Goal: Information Seeking & Learning: Learn about a topic

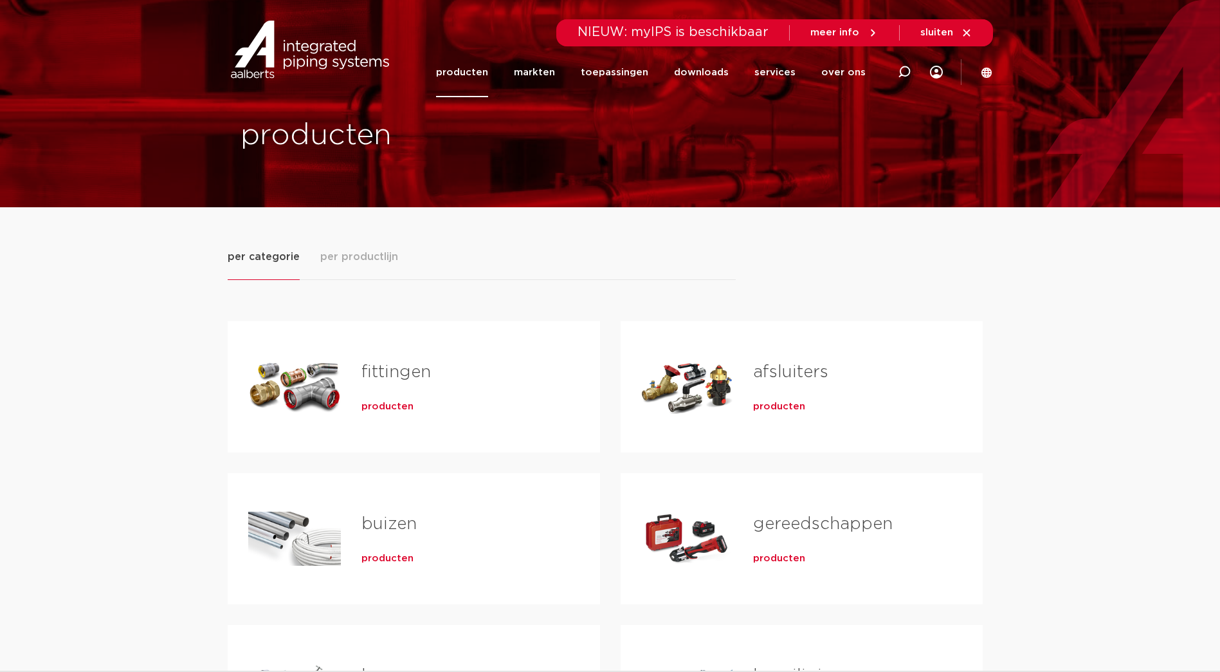
click at [394, 406] on span "producten" at bounding box center [388, 406] width 52 height 13
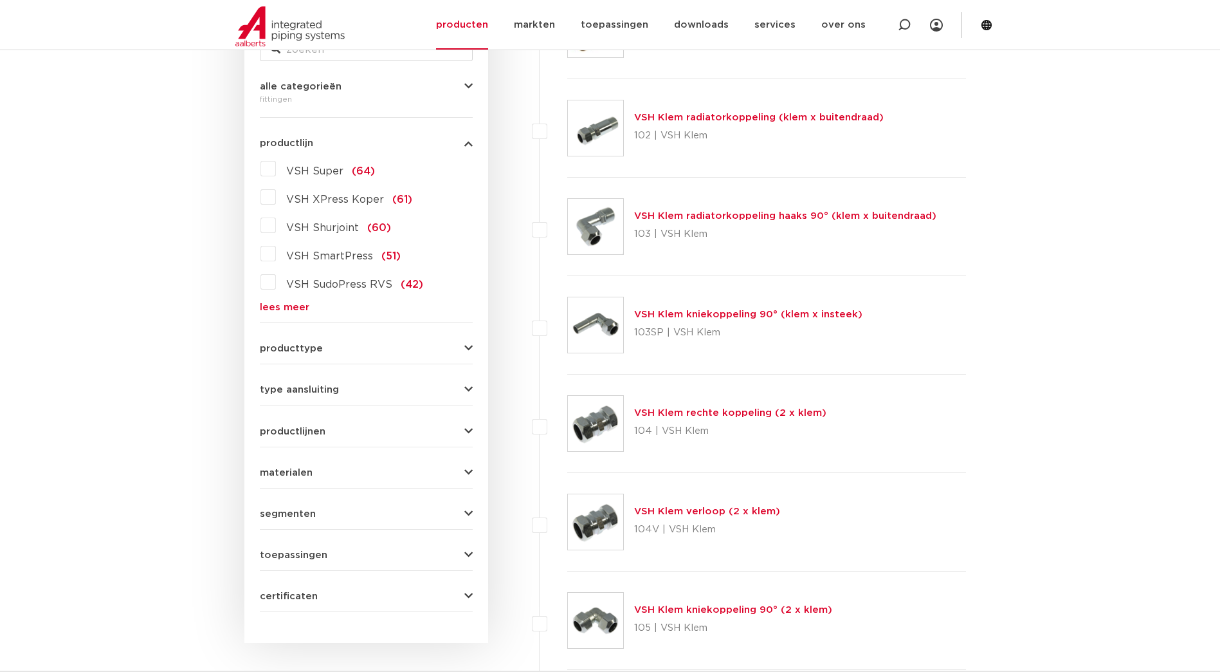
scroll to position [257, 0]
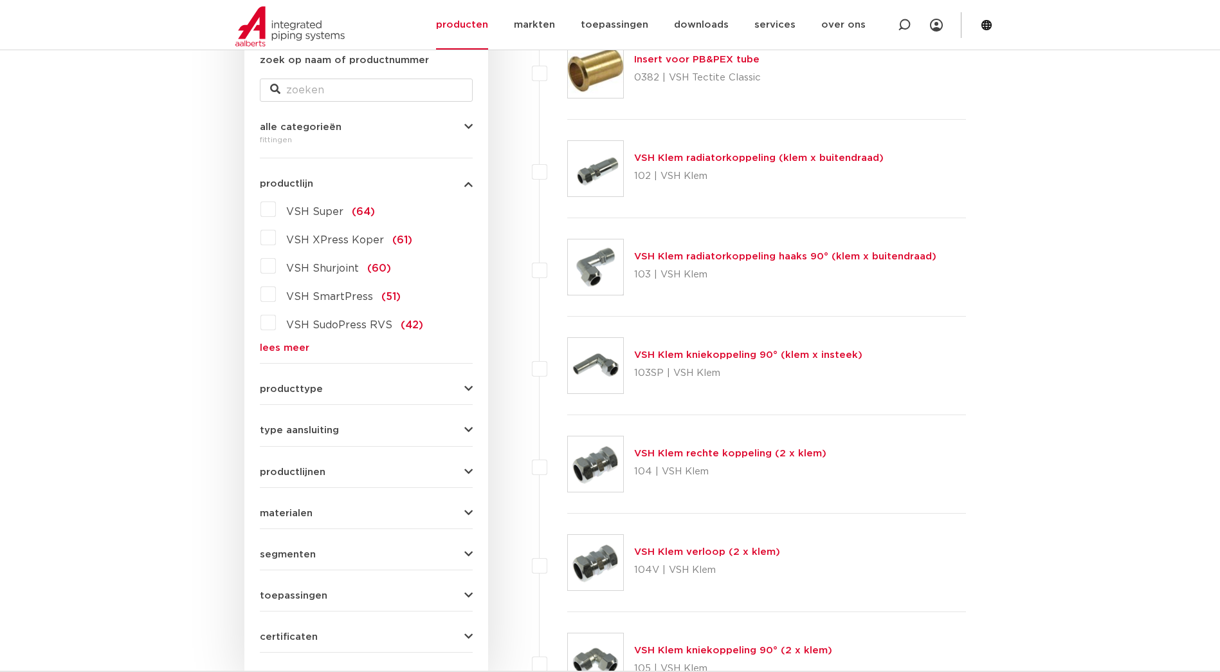
click at [285, 347] on link "lees meer" at bounding box center [366, 348] width 213 height 10
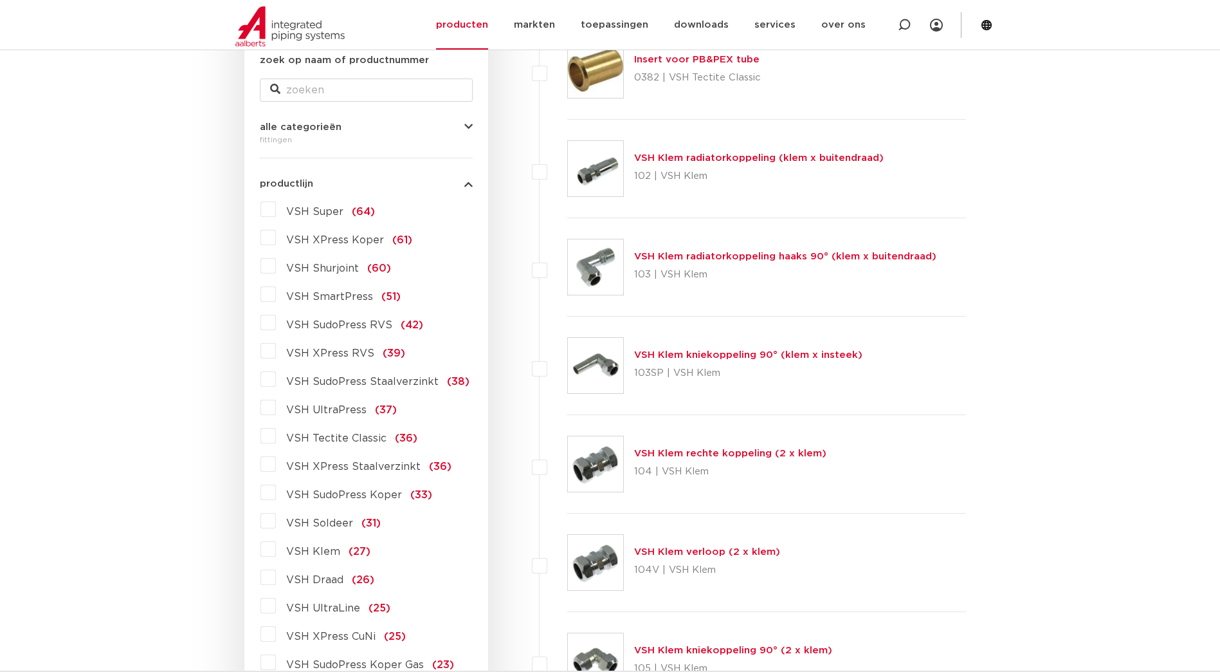
scroll to position [322, 0]
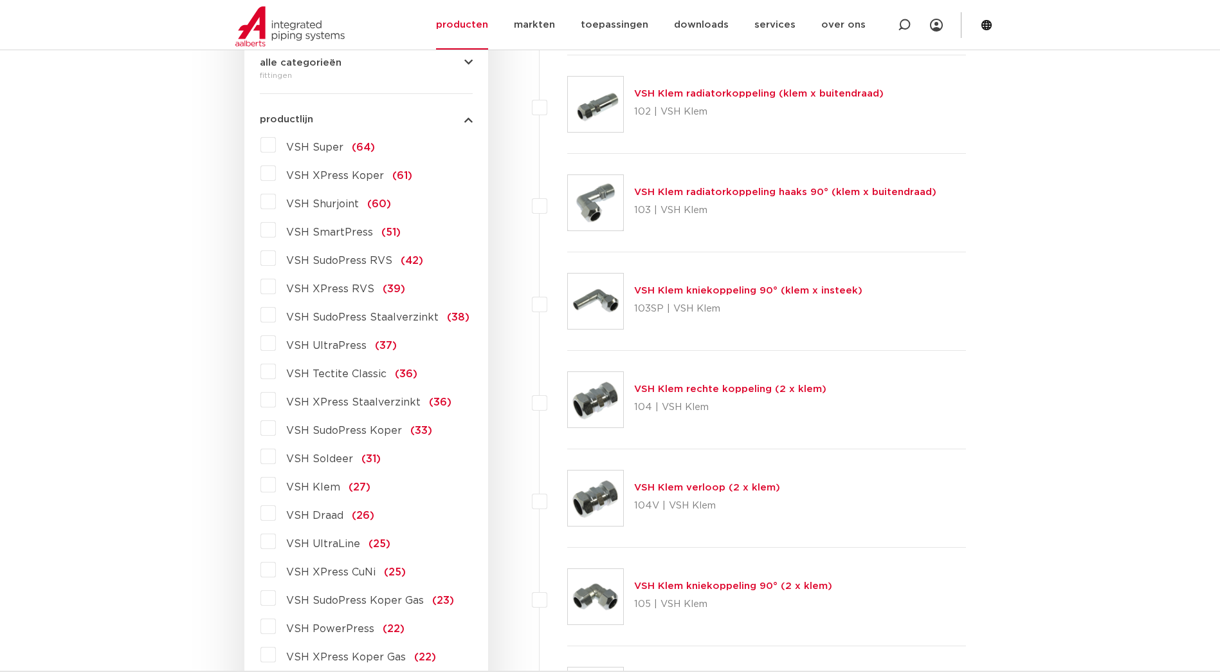
click at [362, 400] on span "VSH XPress Staalverzinkt" at bounding box center [353, 402] width 134 height 10
click at [0, 0] on input "VSH XPress Staalverzinkt (36)" at bounding box center [0, 0] width 0 height 0
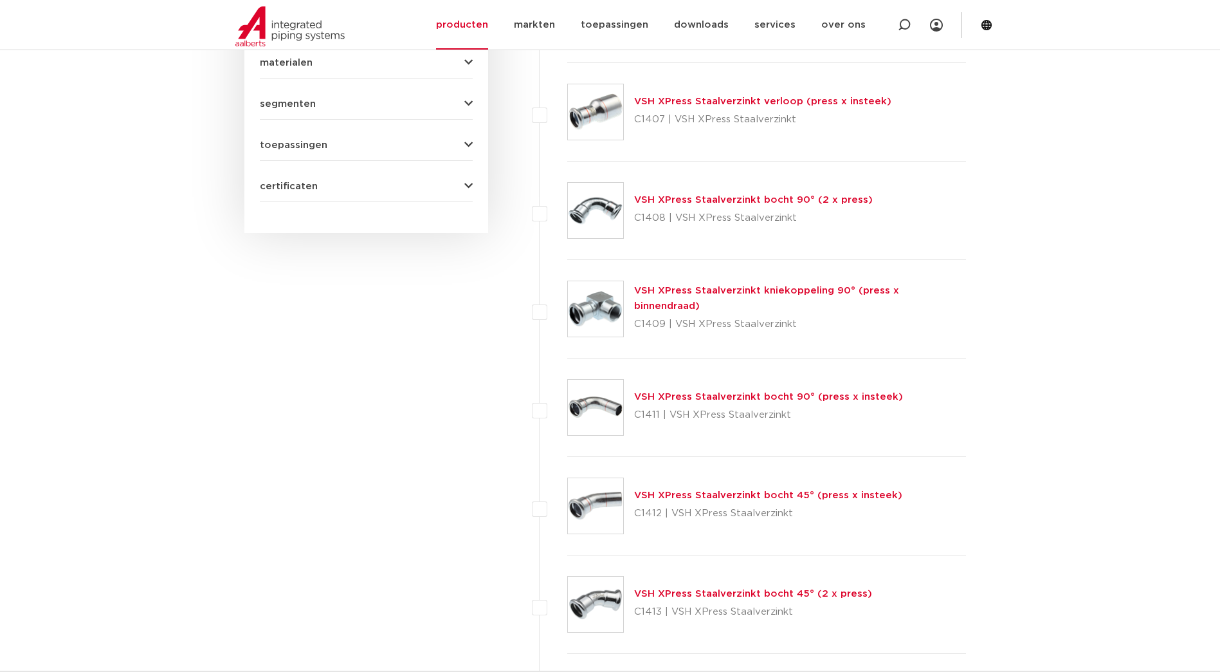
scroll to position [1094, 0]
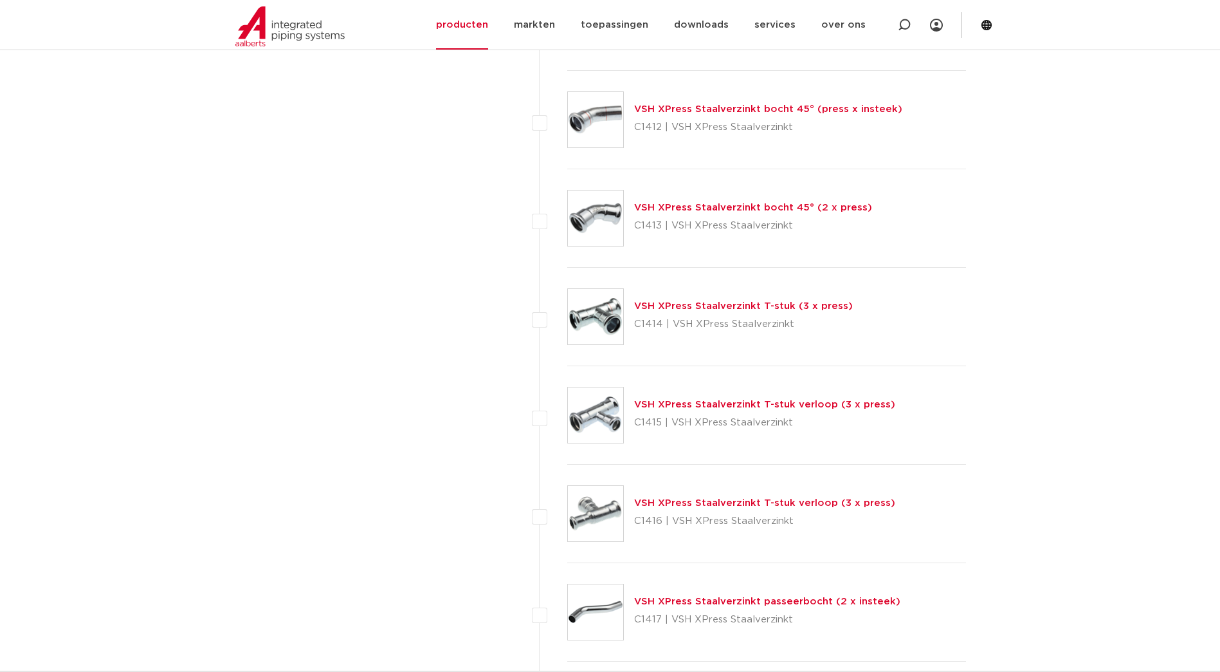
click at [700, 306] on link "VSH XPress Staalverzinkt T-stuk (3 x press)" at bounding box center [743, 306] width 219 height 10
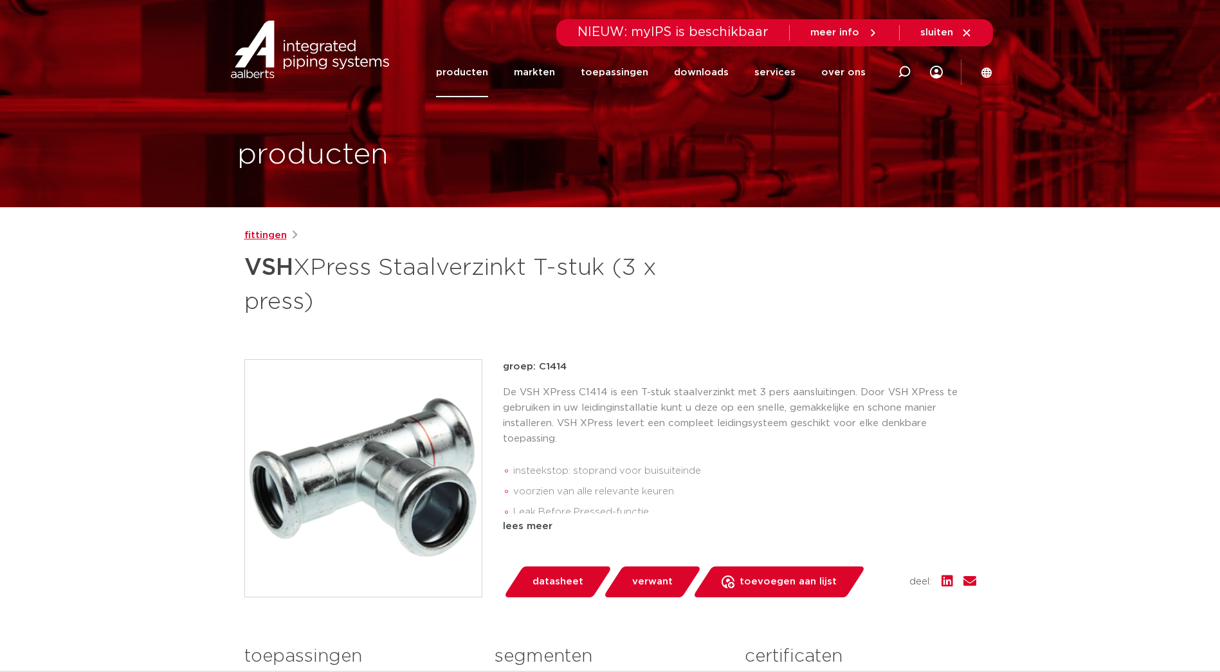
click at [275, 236] on link "fittingen" at bounding box center [265, 235] width 42 height 15
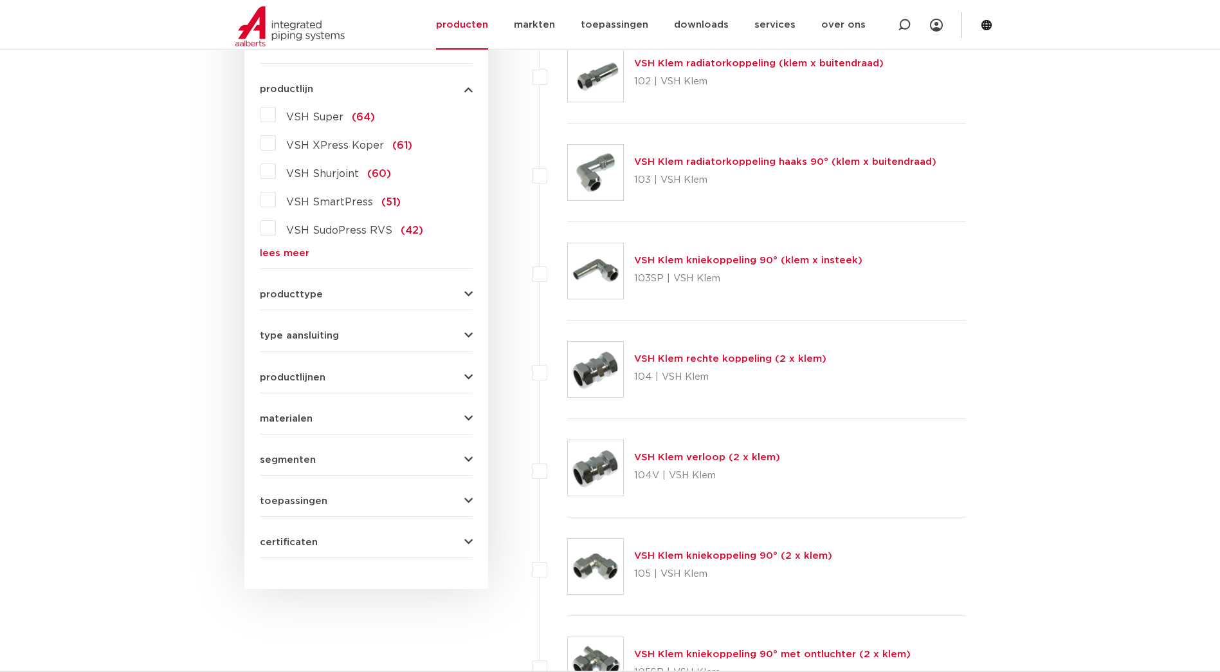
scroll to position [257, 0]
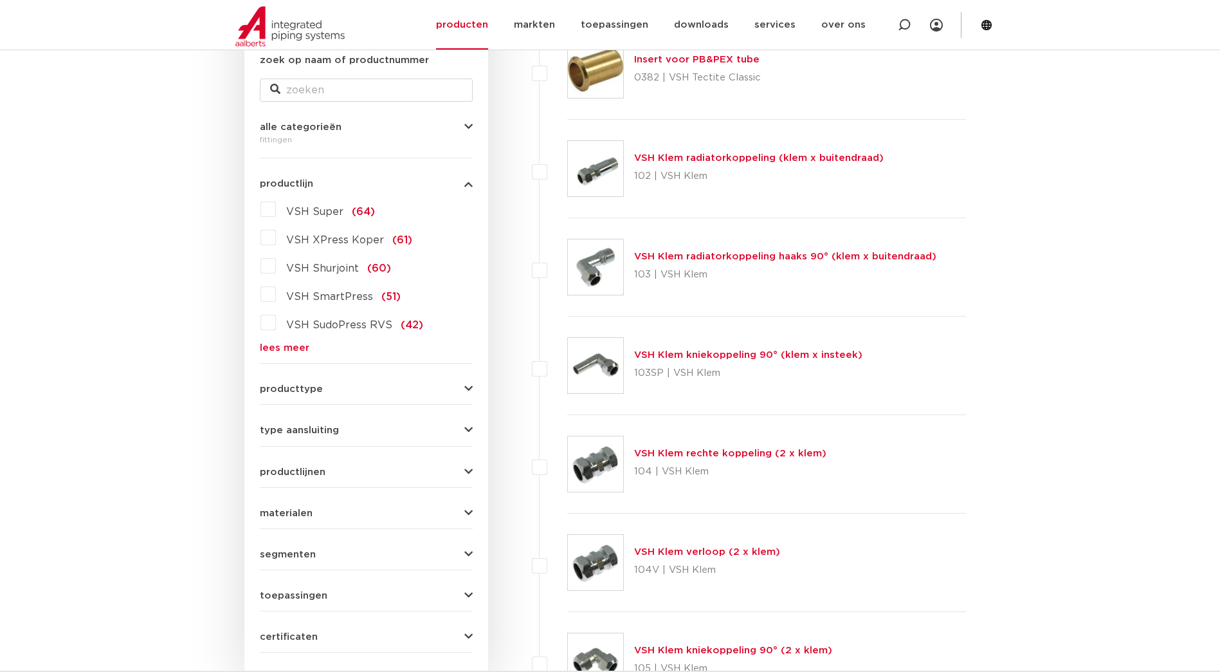
click at [266, 346] on link "lees meer" at bounding box center [366, 348] width 213 height 10
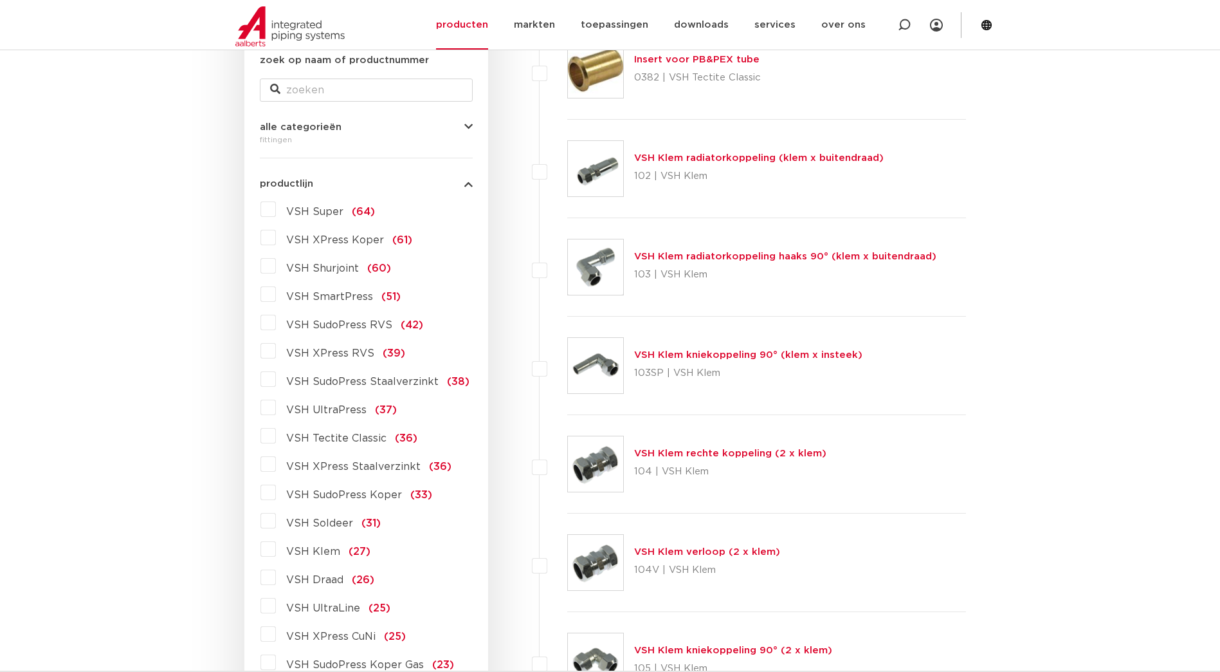
click at [276, 468] on label "VSH XPress Staalverzinkt (36)" at bounding box center [364, 464] width 176 height 21
click at [0, 0] on input "VSH XPress Staalverzinkt (36)" at bounding box center [0, 0] width 0 height 0
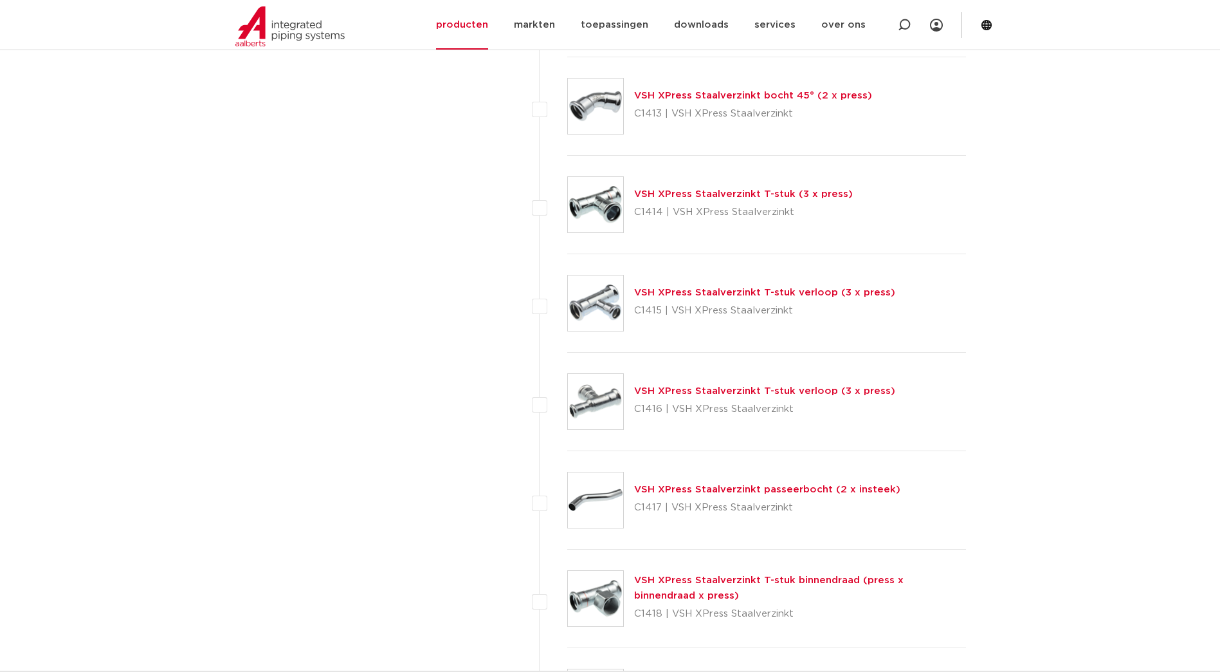
scroll to position [1094, 0]
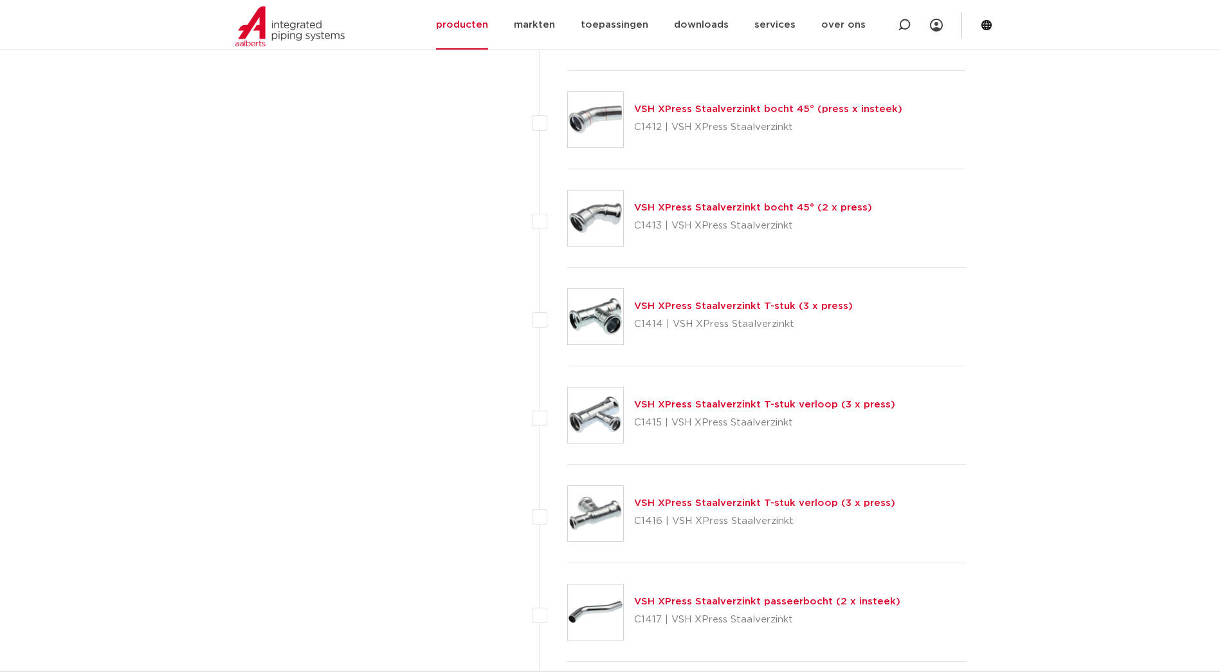
click at [761, 405] on link "VSH XPress Staalverzinkt T-stuk verloop (3 x press)" at bounding box center [764, 405] width 261 height 10
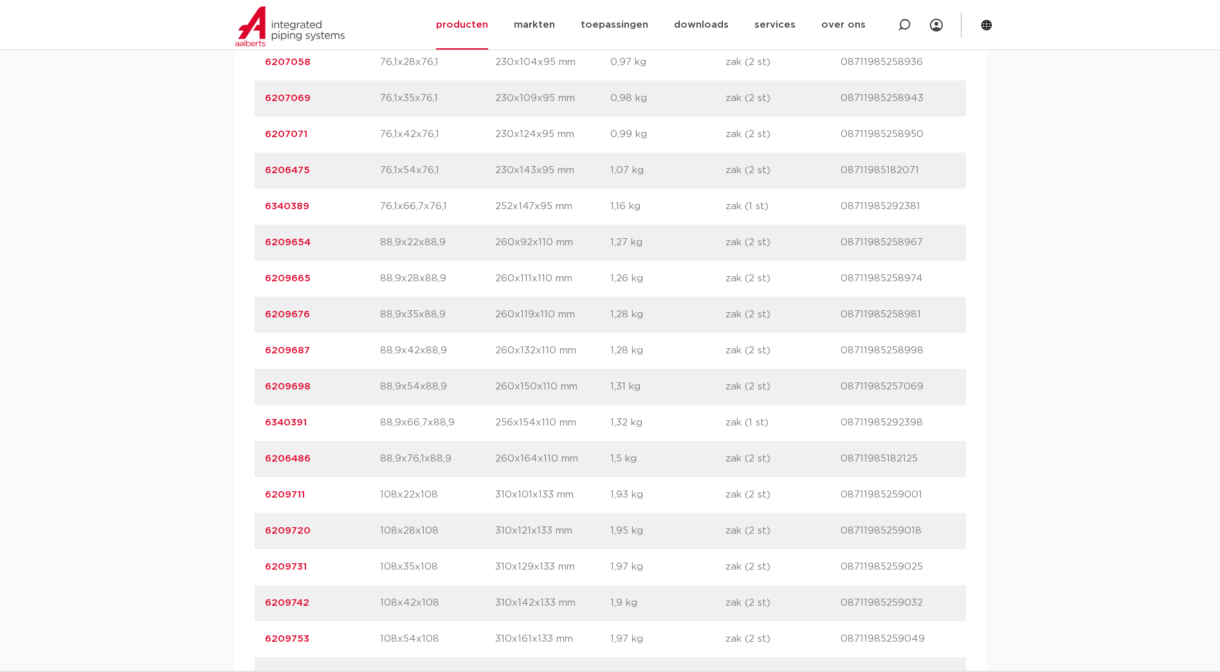
scroll to position [1930, 0]
